Goal: Find contact information: Find contact information

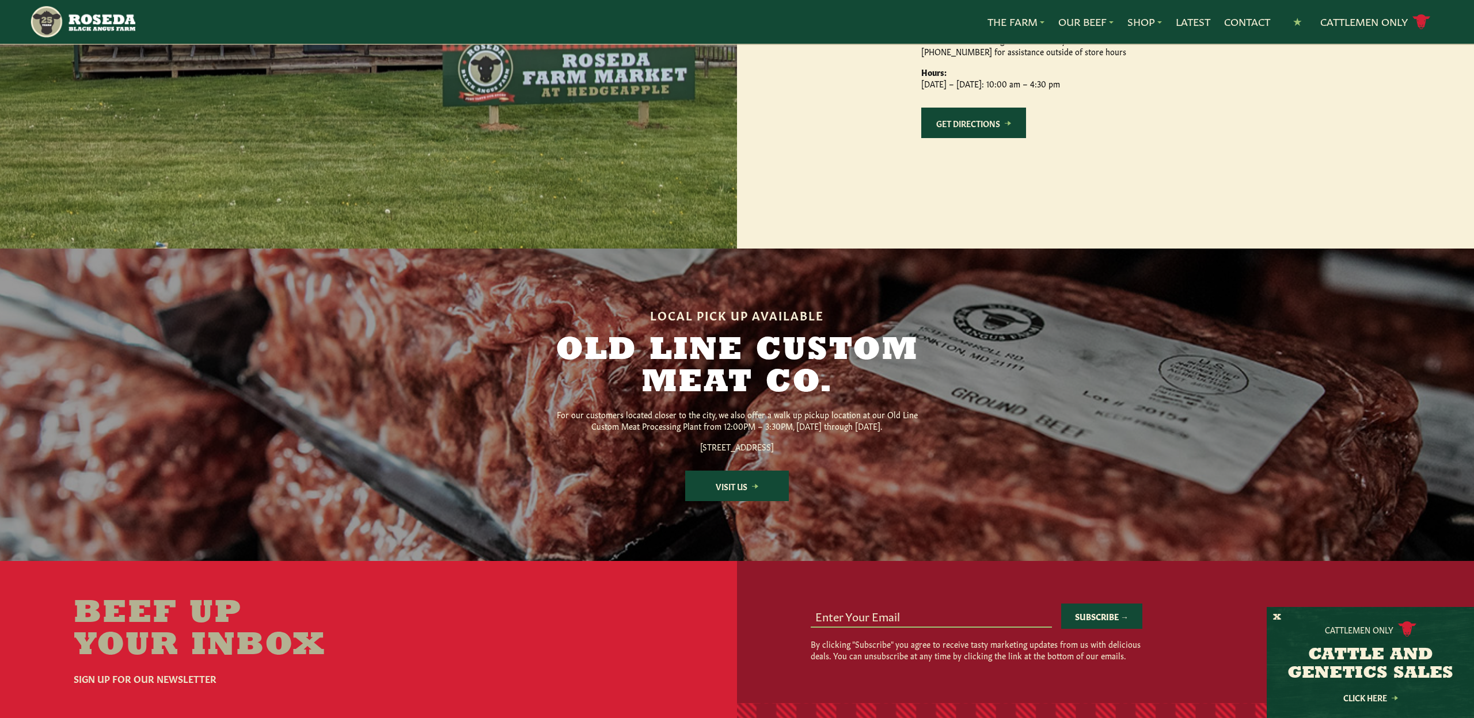
scroll to position [1293, 0]
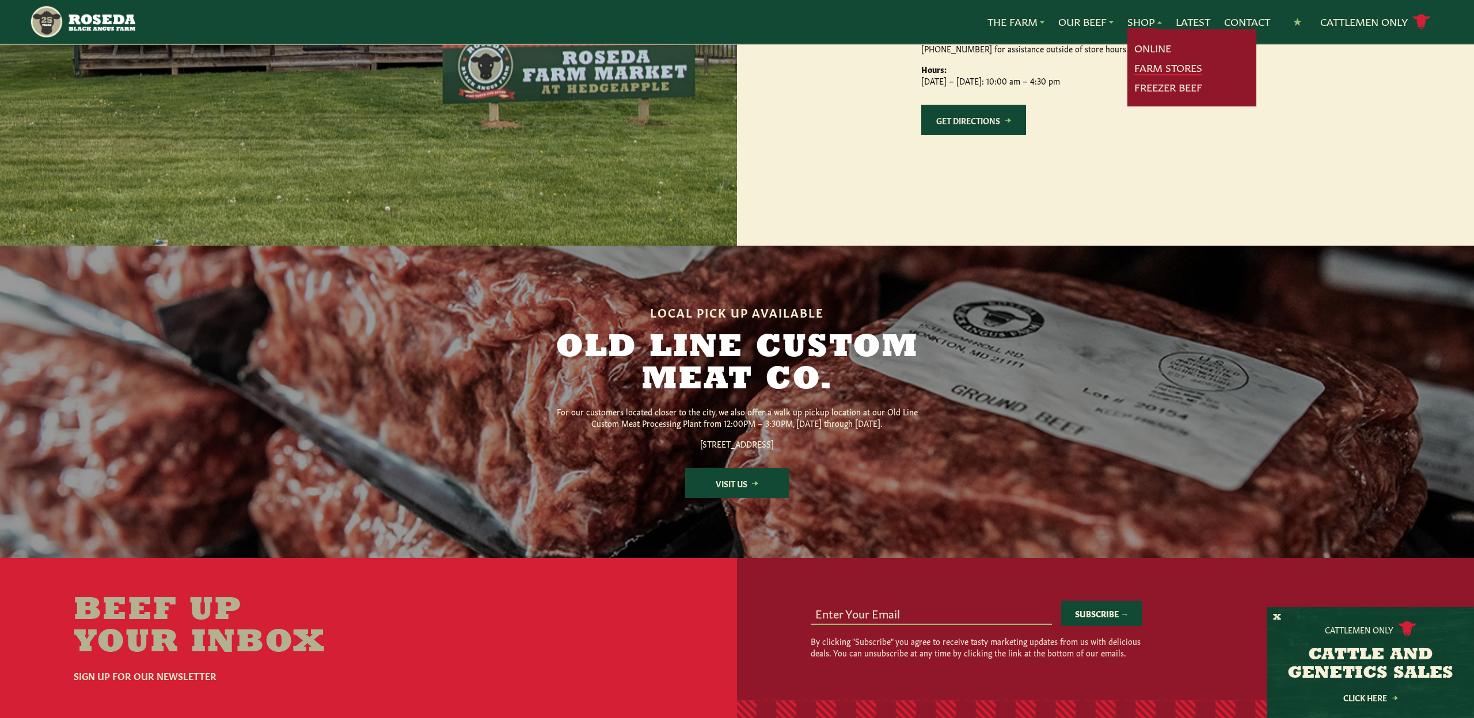
click at [1151, 71] on link "Farm Stores" at bounding box center [1168, 67] width 68 height 15
click at [1185, 65] on link "Farm Stores" at bounding box center [1168, 67] width 68 height 15
click at [1139, 66] on link "Farm Stores" at bounding box center [1168, 67] width 68 height 15
click at [1138, 44] on link "Online" at bounding box center [1152, 48] width 37 height 15
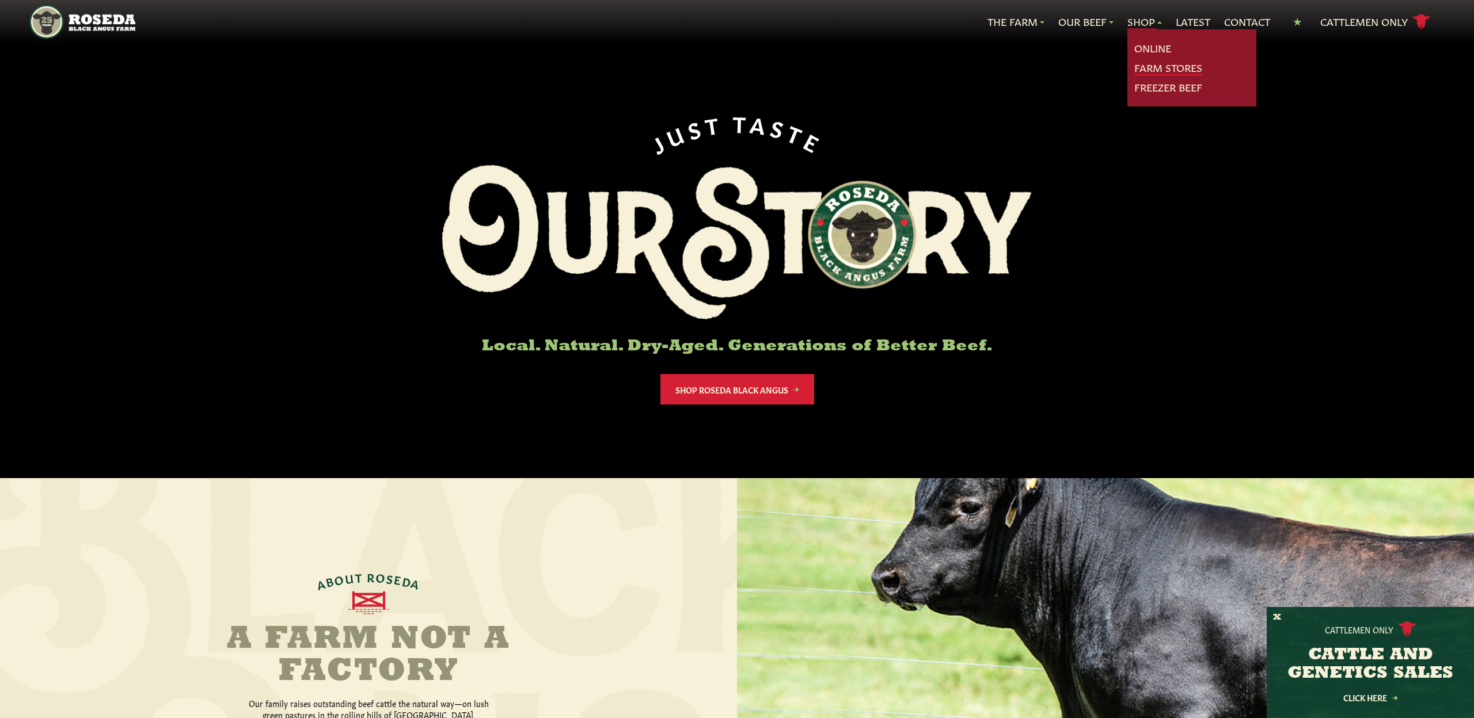
click at [1139, 69] on link "Farm Stores" at bounding box center [1168, 67] width 68 height 15
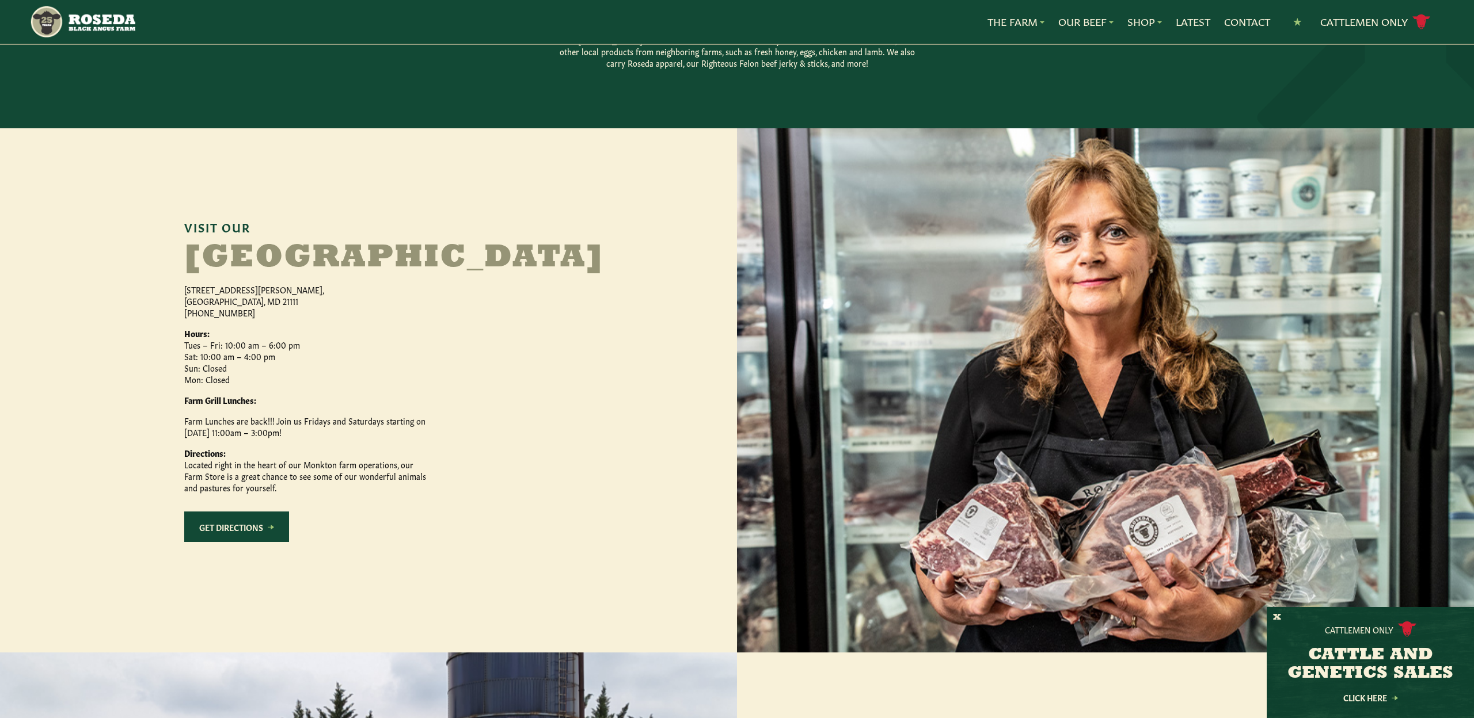
scroll to position [402, 0]
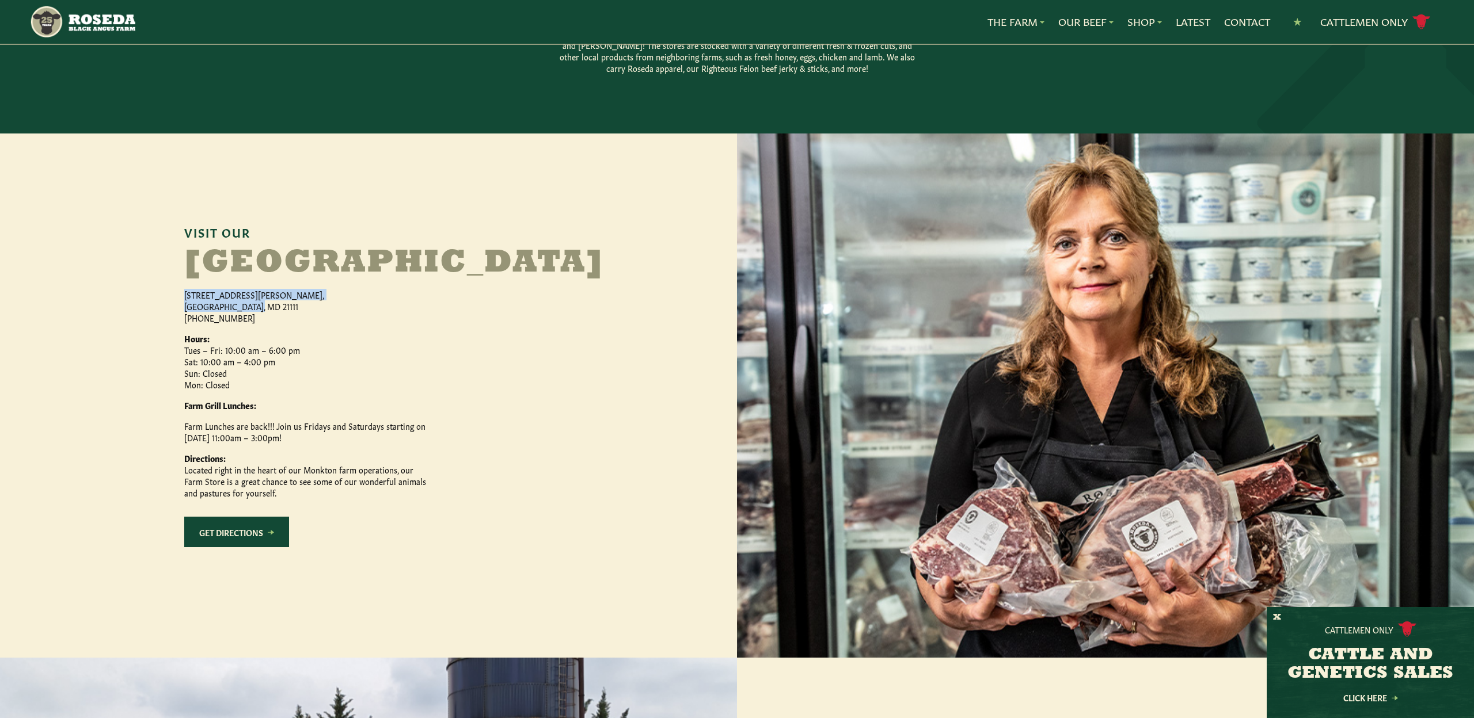
drag, startPoint x: 184, startPoint y: 327, endPoint x: 256, endPoint y: 339, distance: 73.0
click at [256, 324] on p "[STREET_ADDRESS][PERSON_NAME] [PHONE_NUMBER]" at bounding box center [305, 306] width 242 height 35
click at [256, 547] on link "Get Directions" at bounding box center [236, 532] width 105 height 31
